Goal: Transaction & Acquisition: Purchase product/service

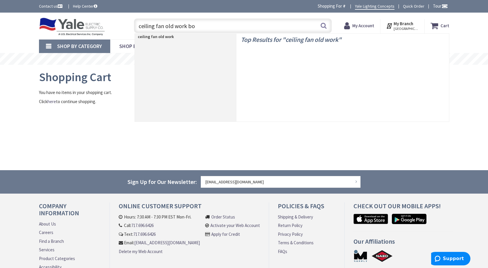
type input "ceiling fan old work box"
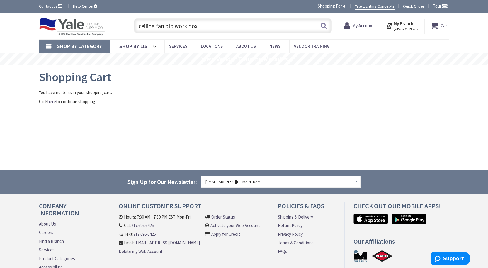
type input "[STREET_ADDRESS]"
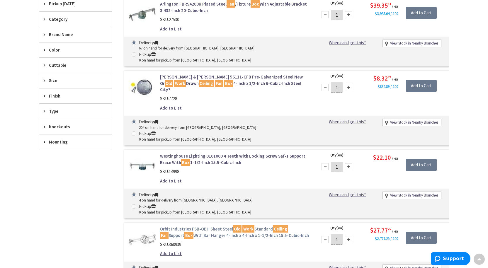
scroll to position [88, 0]
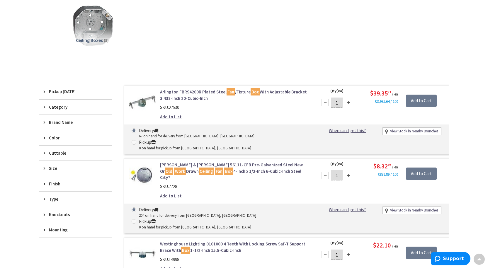
click at [223, 91] on link "Arlington FBRS4200R Plated Steel Fan /Fixture Box With Adjustable Bracket 3.438…" at bounding box center [234, 95] width 149 height 13
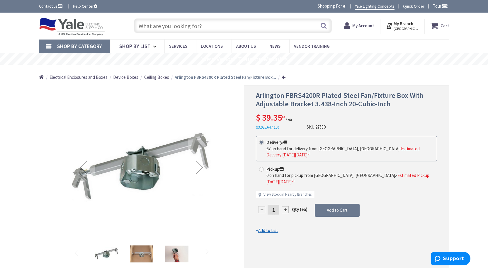
click at [198, 78] on strong "Arlington FBRS4200R Plated Steel Fan/Fixture Box..." at bounding box center [225, 77] width 101 height 6
copy strong "FBRS4200R"
